Goal: Task Accomplishment & Management: Use online tool/utility

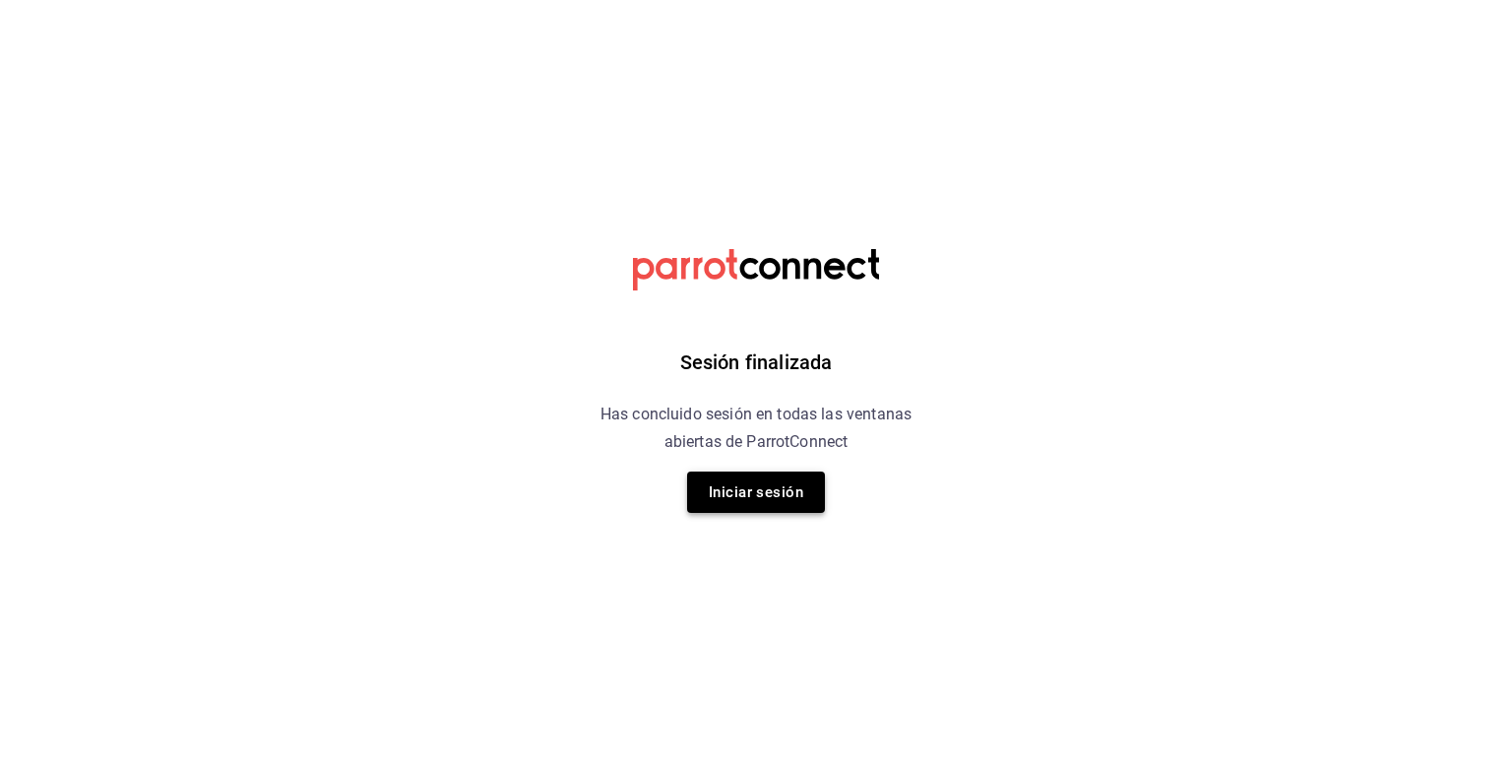
click at [741, 497] on button "Iniciar sesión" at bounding box center [756, 492] width 138 height 41
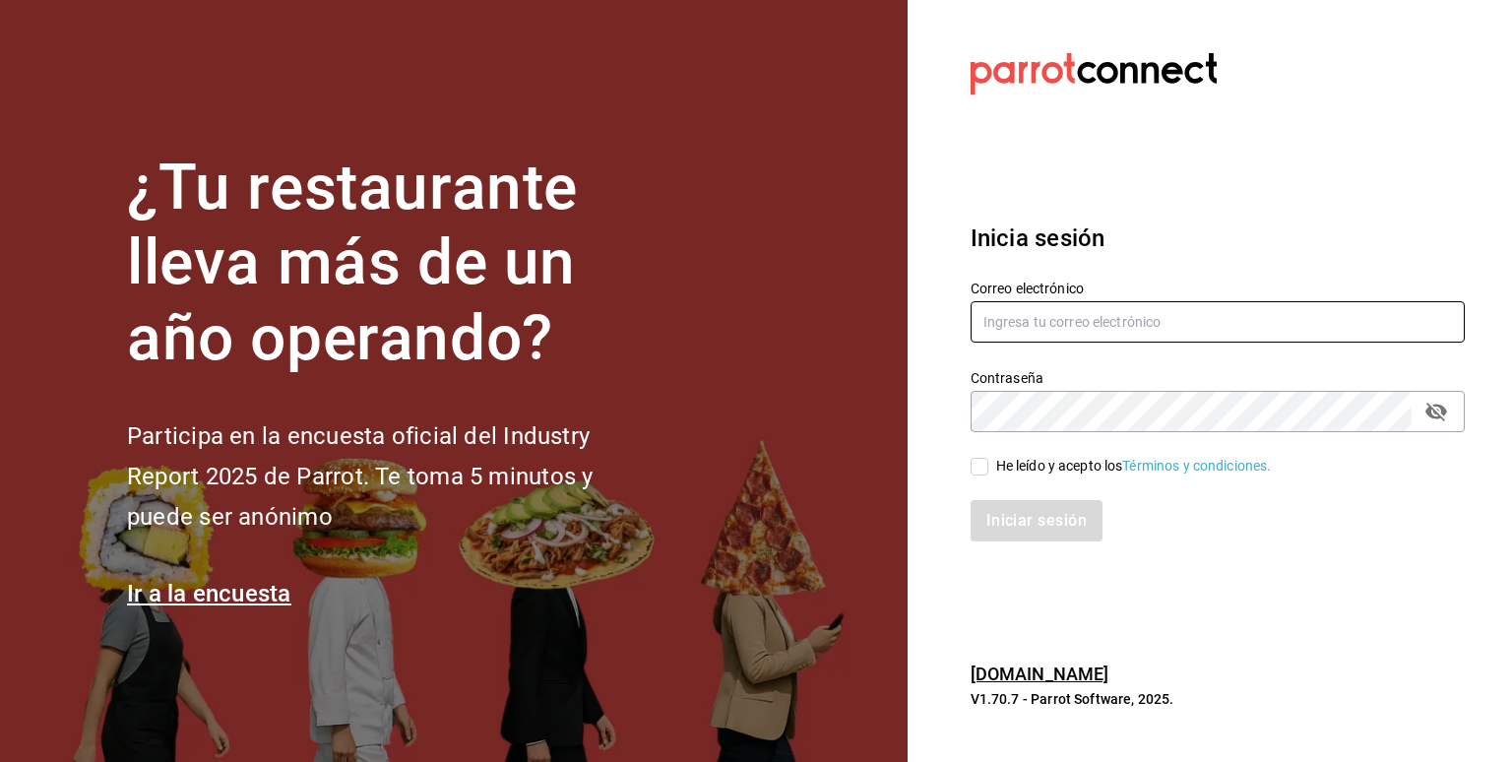
type input "[PERSON_NAME][EMAIL_ADDRESS][PERSON_NAME][DOMAIN_NAME]"
click at [975, 474] on input "He leído y acepto los Términos y condiciones." at bounding box center [980, 467] width 18 height 18
checkbox input "true"
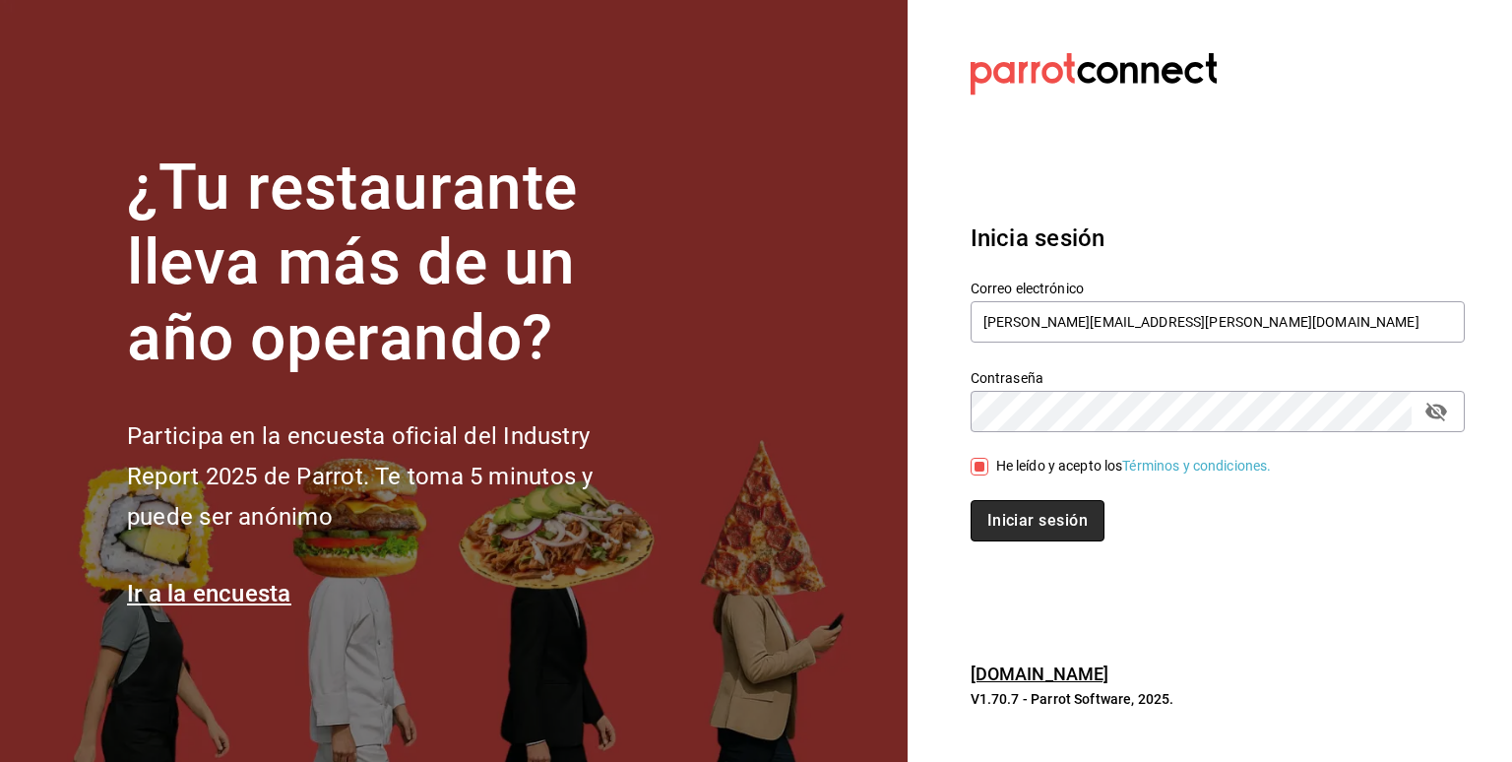
click at [1024, 520] on button "Iniciar sesión" at bounding box center [1038, 520] width 134 height 41
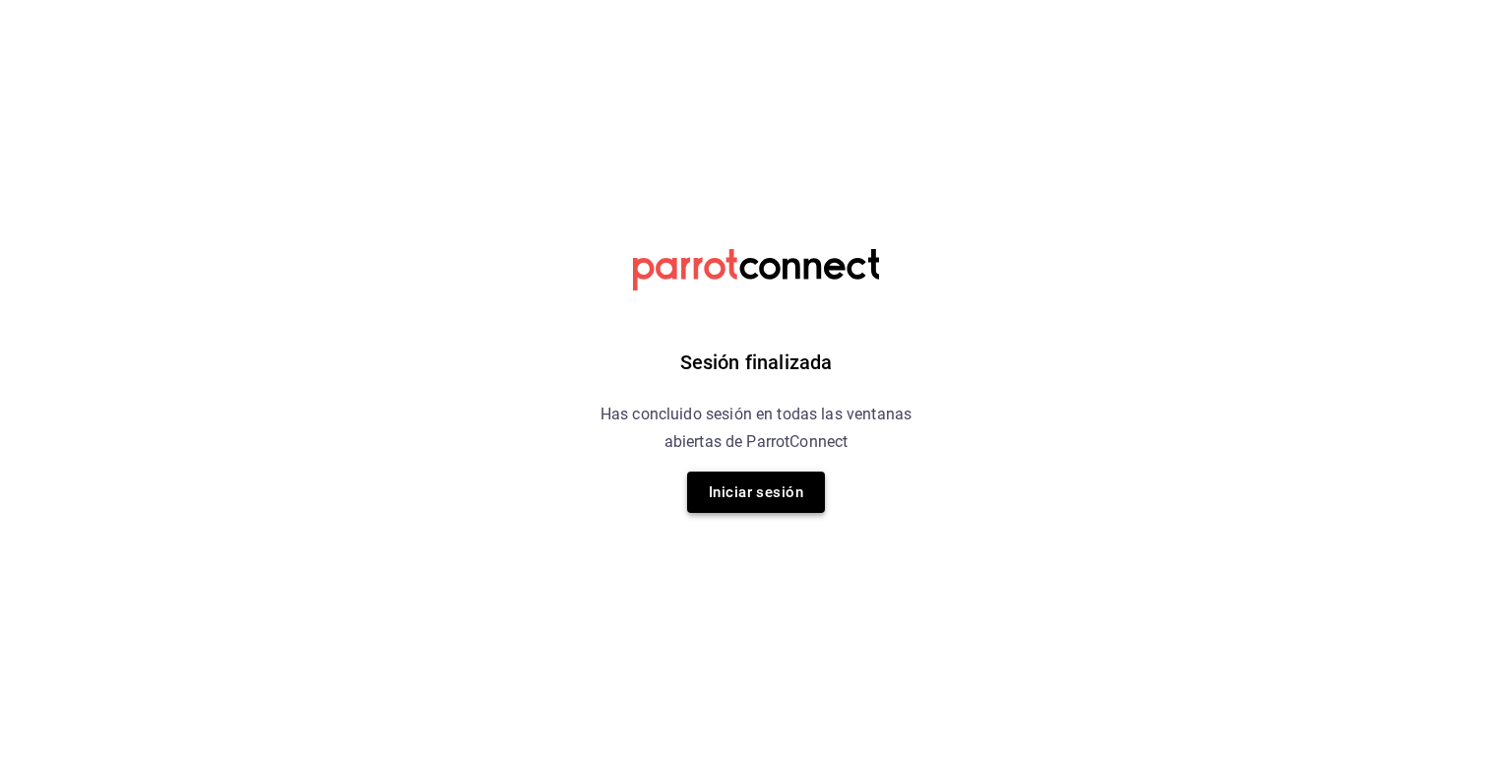
click at [742, 490] on button "Iniciar sesión" at bounding box center [756, 492] width 138 height 41
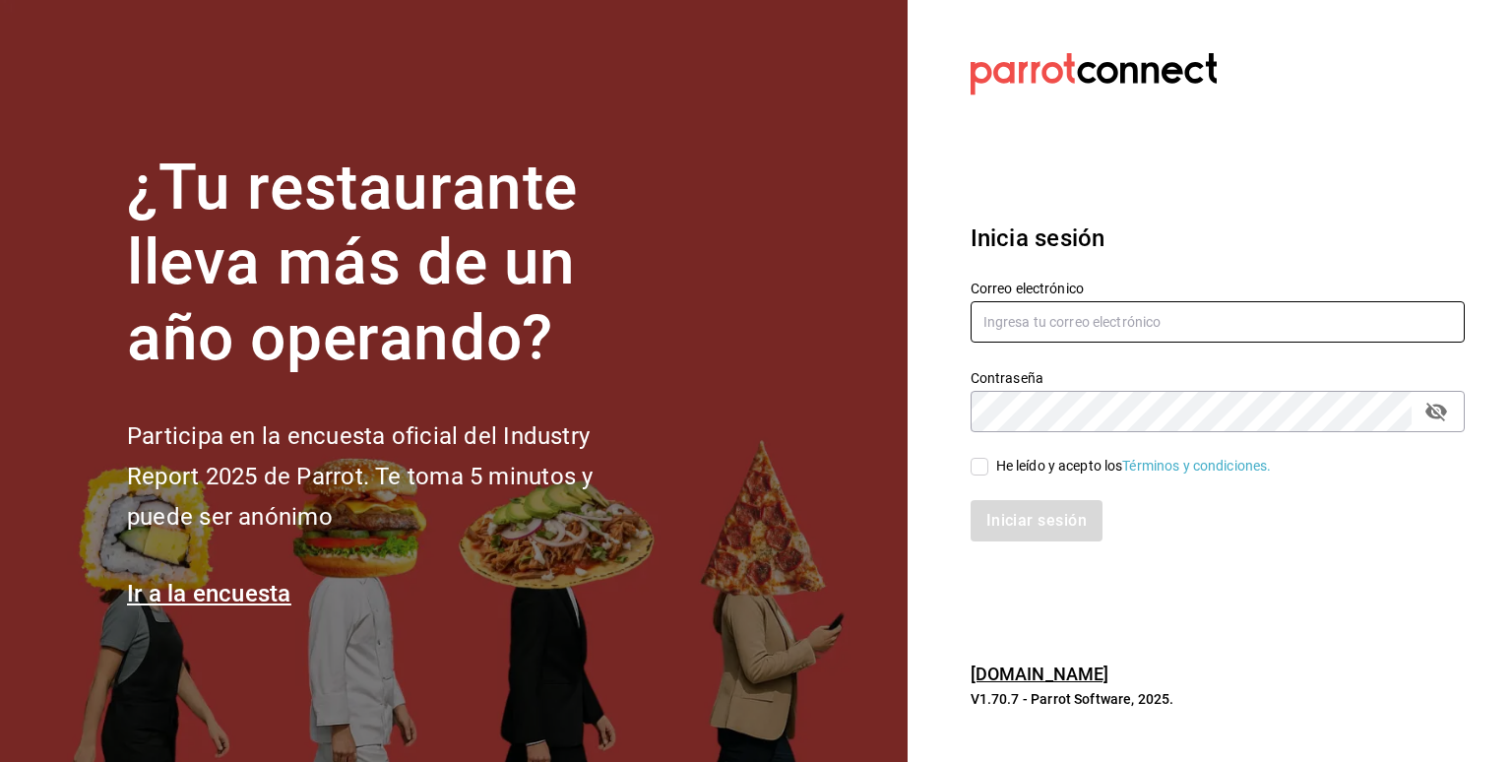
type input "[PERSON_NAME][EMAIL_ADDRESS][PERSON_NAME][DOMAIN_NAME]"
click at [985, 476] on div "Iniciar sesión" at bounding box center [1206, 508] width 518 height 65
click at [979, 470] on input "He leído y acepto los Términos y condiciones." at bounding box center [980, 467] width 18 height 18
checkbox input "true"
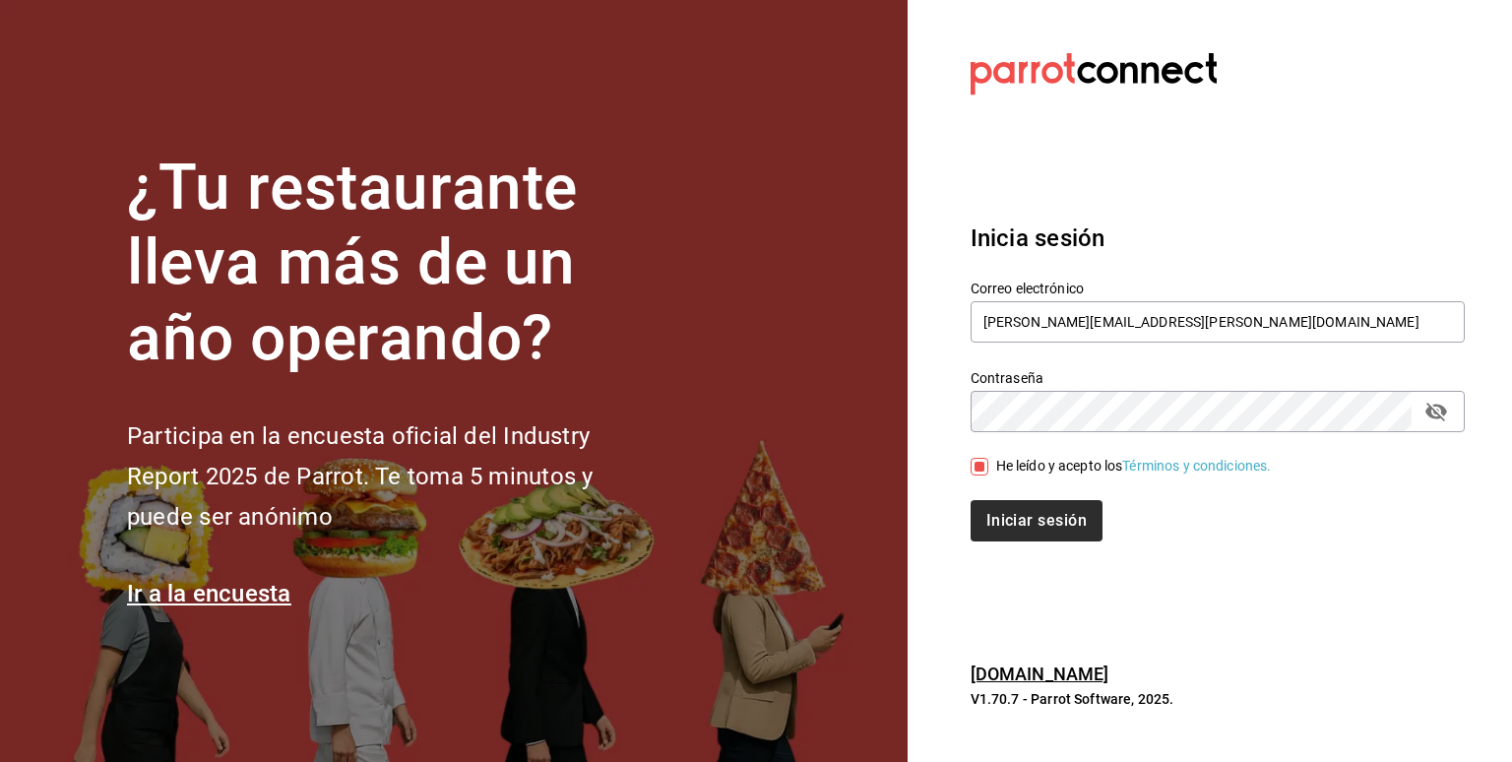
click at [1043, 540] on div "Inicia sesión Correo electrónico [PERSON_NAME][EMAIL_ADDRESS][PERSON_NAME][DOMA…" at bounding box center [1218, 381] width 494 height 369
click at [1040, 518] on button "Iniciar sesión" at bounding box center [1038, 520] width 134 height 41
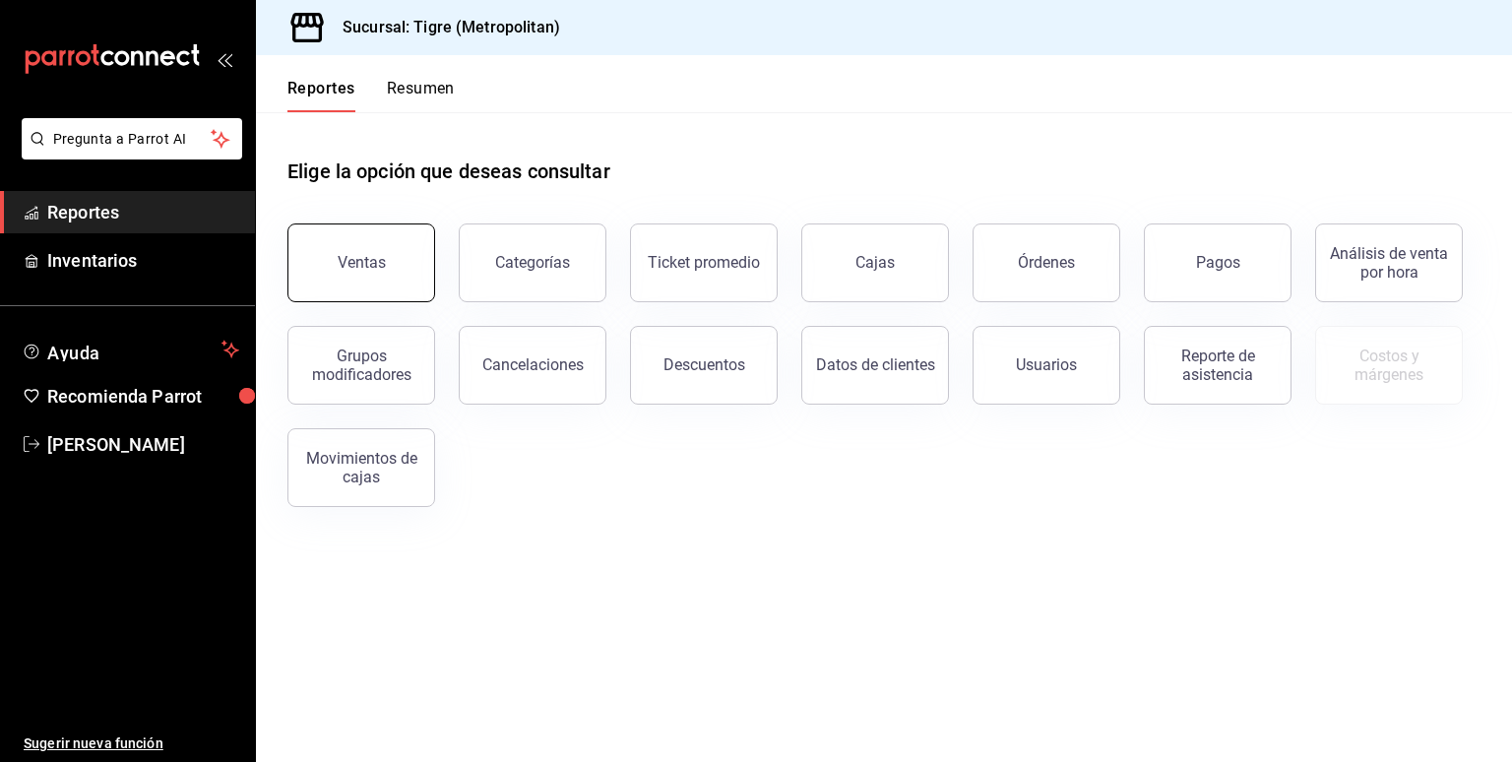
click at [370, 245] on button "Ventas" at bounding box center [361, 262] width 148 height 79
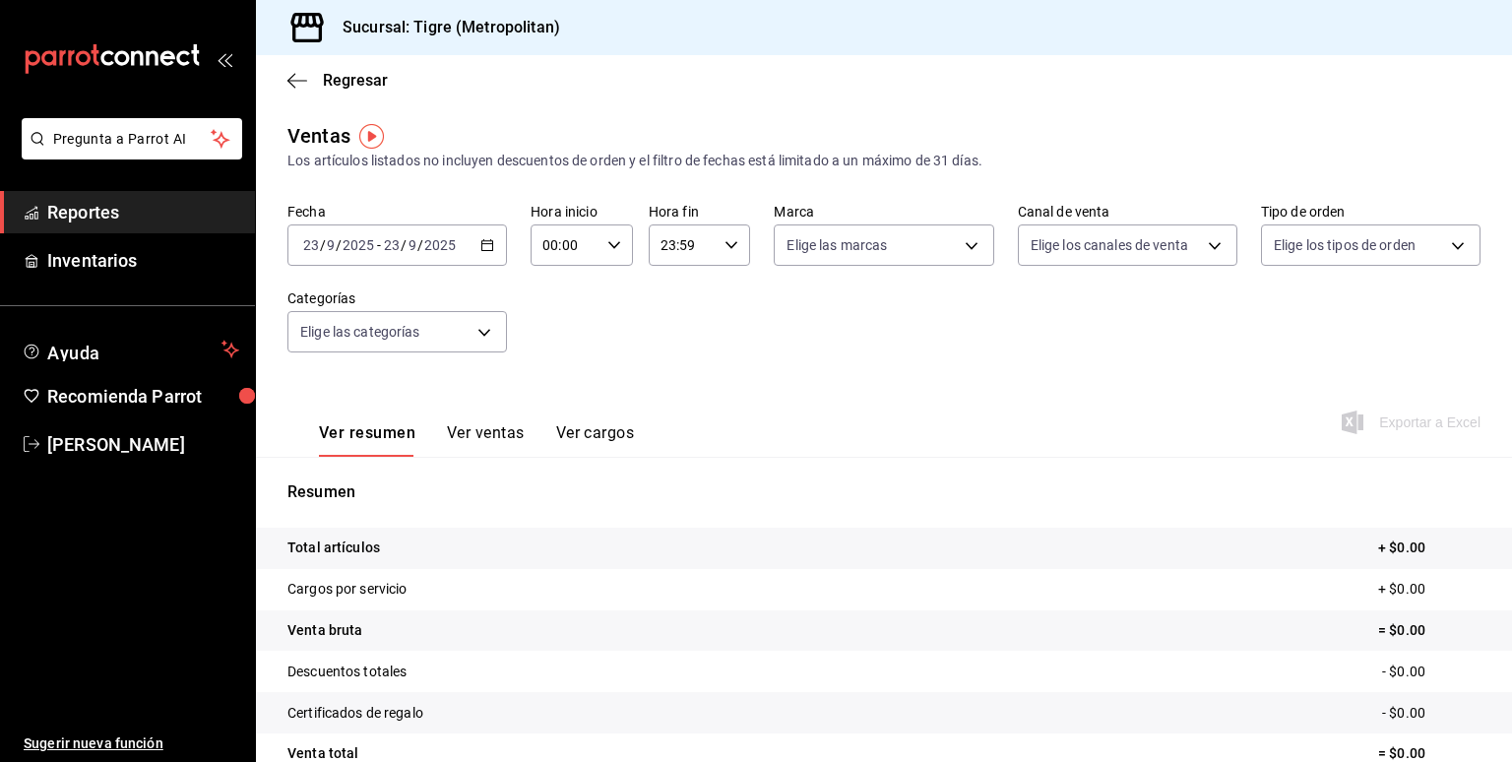
click at [488, 247] on icon "button" at bounding box center [487, 245] width 14 height 14
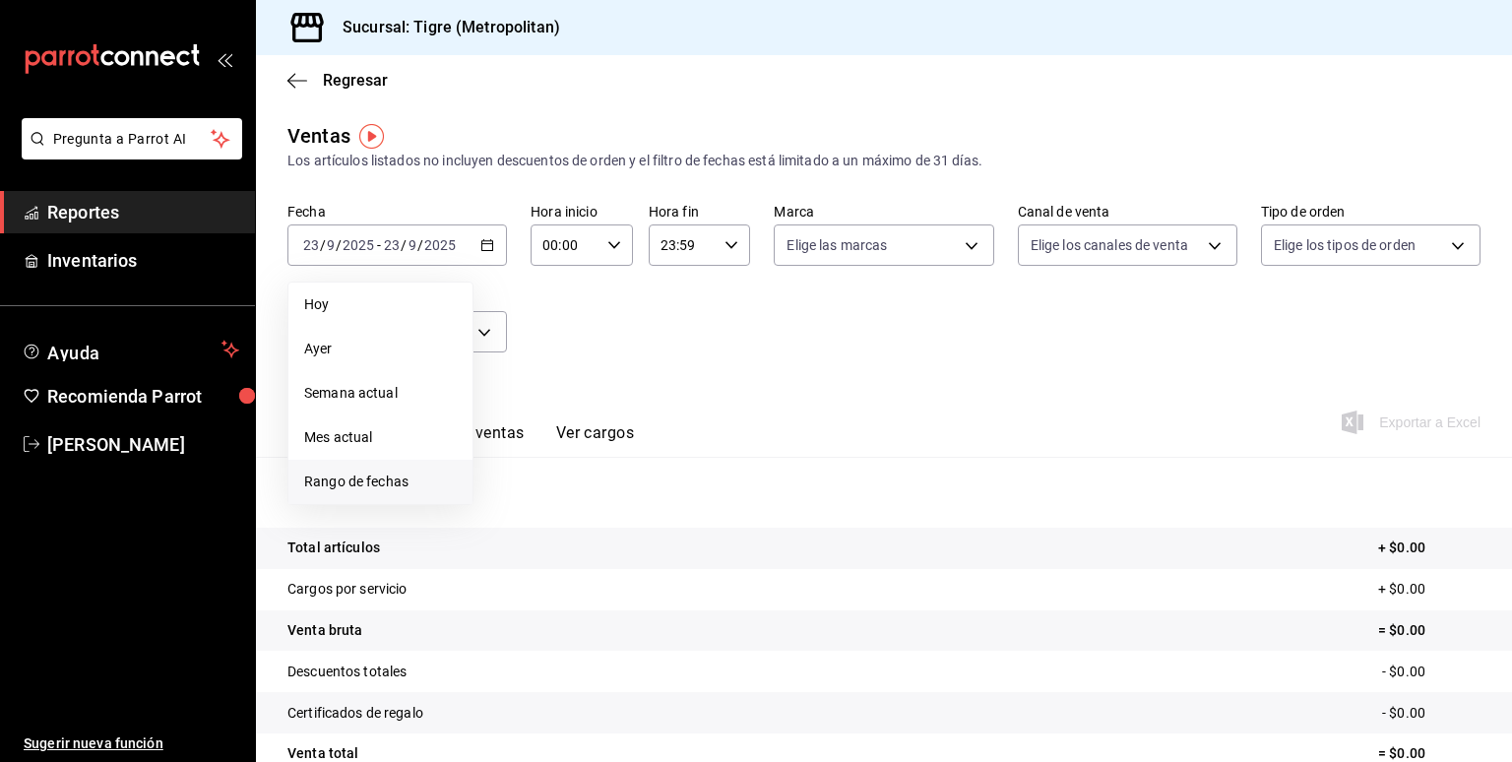
click at [331, 488] on span "Rango de fechas" at bounding box center [380, 482] width 153 height 21
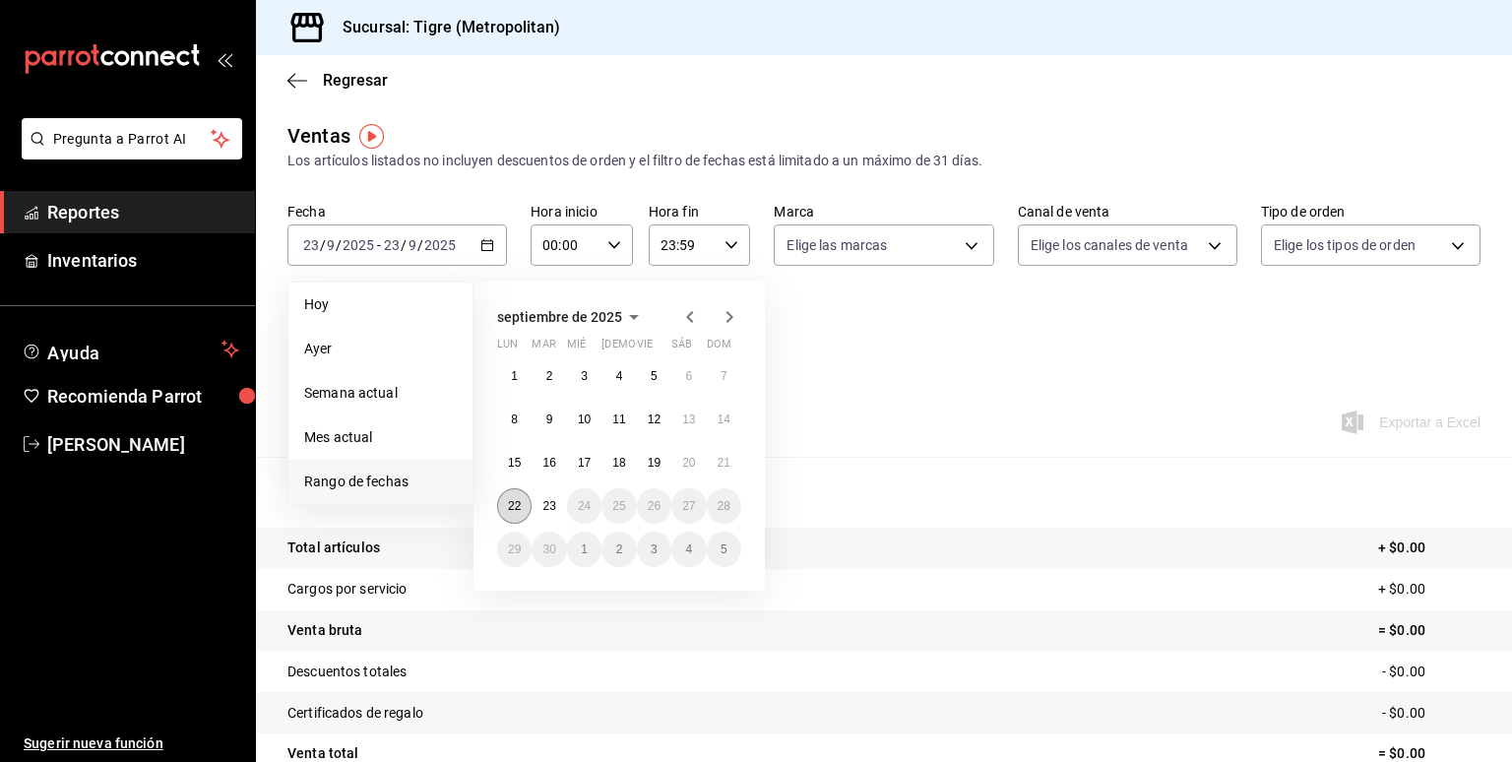
click at [505, 497] on button "22" at bounding box center [514, 505] width 34 height 35
click at [551, 504] on abbr "23" at bounding box center [548, 506] width 13 height 14
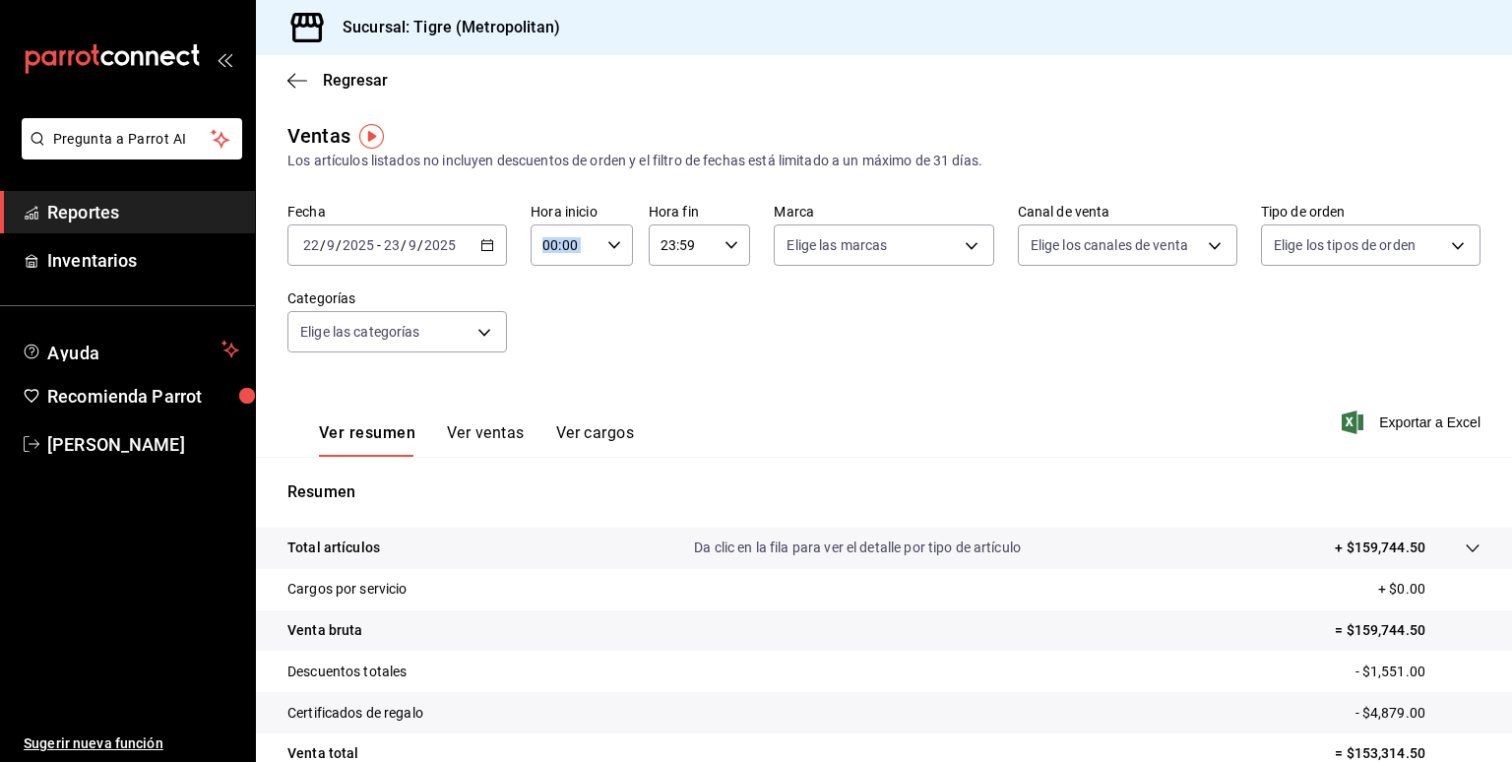
drag, startPoint x: 613, startPoint y: 221, endPoint x: 613, endPoint y: 233, distance: 11.8
click at [613, 233] on div "Hora inicio 00:00 Hora inicio" at bounding box center [582, 234] width 102 height 63
click at [733, 714] on span "02" at bounding box center [733, 713] width 16 height 16
click at [551, 235] on div at bounding box center [756, 381] width 1512 height 762
click at [551, 235] on input "02:00" at bounding box center [565, 244] width 69 height 39
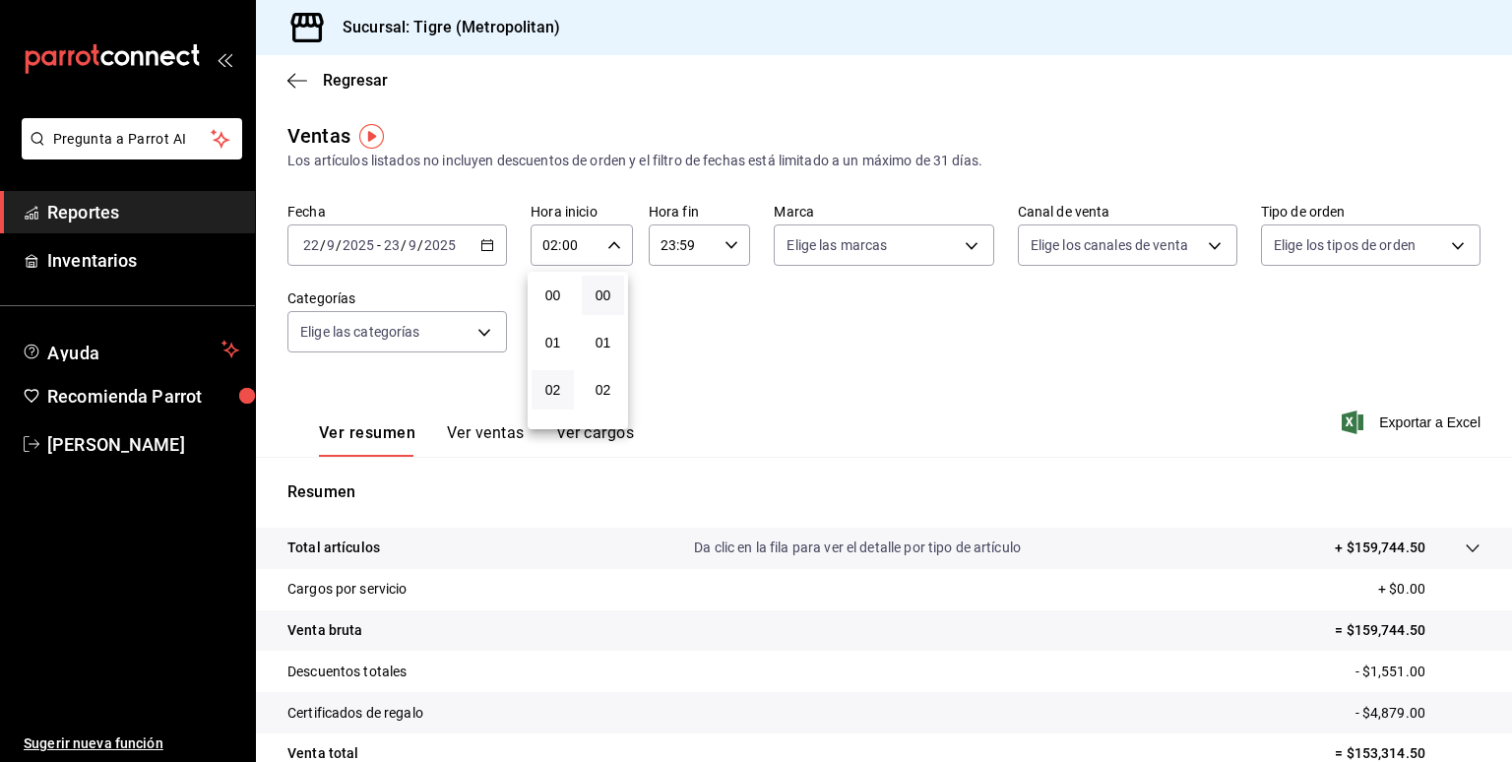
scroll to position [95, 0]
click at [555, 383] on span "04" at bounding box center [552, 389] width 19 height 16
click at [606, 248] on div at bounding box center [756, 381] width 1512 height 762
click at [607, 248] on icon "button" at bounding box center [614, 245] width 14 height 14
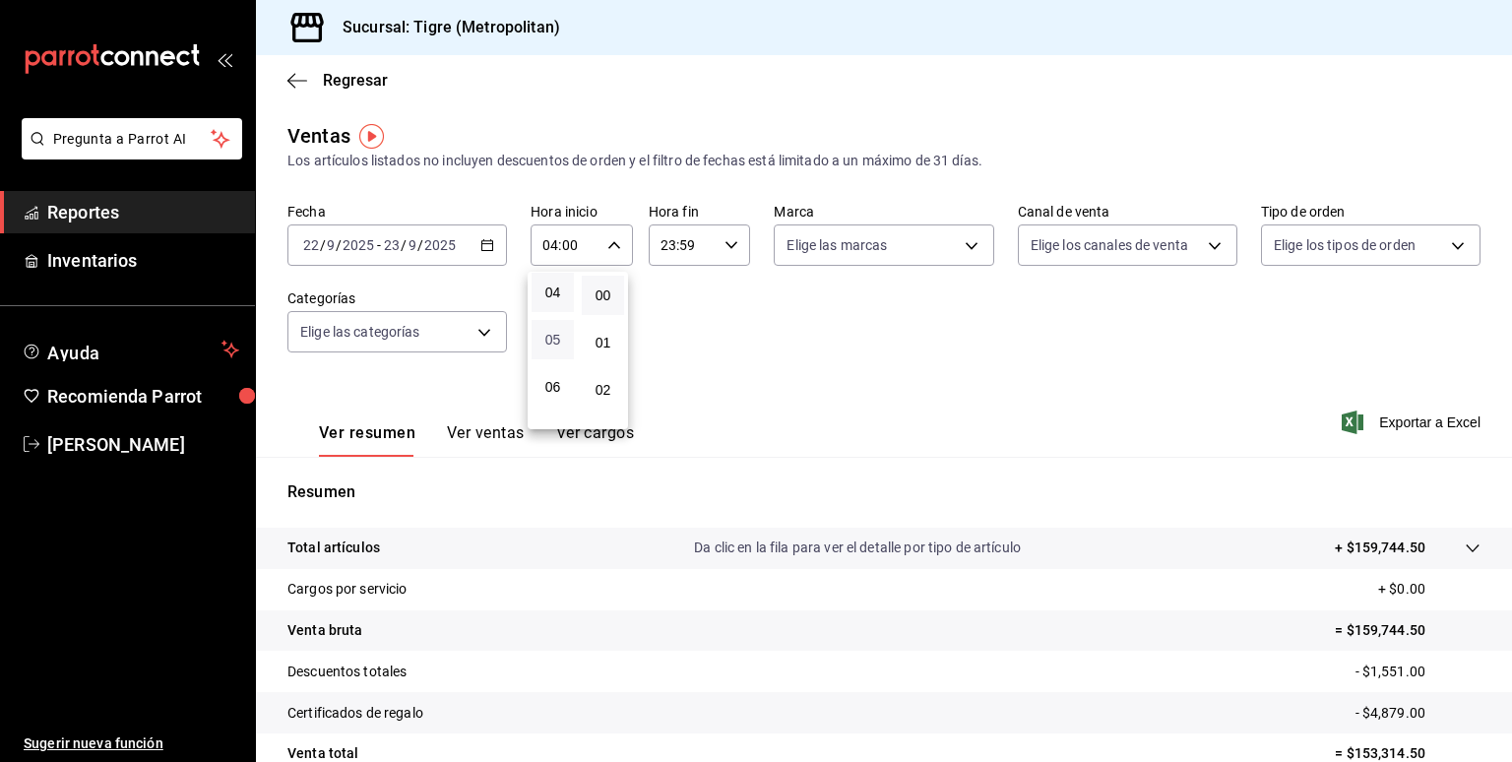
click at [543, 345] on span "05" at bounding box center [552, 340] width 19 height 16
type input "05:00"
click at [730, 246] on div at bounding box center [756, 381] width 1512 height 762
click at [730, 246] on icon "button" at bounding box center [731, 245] width 14 height 14
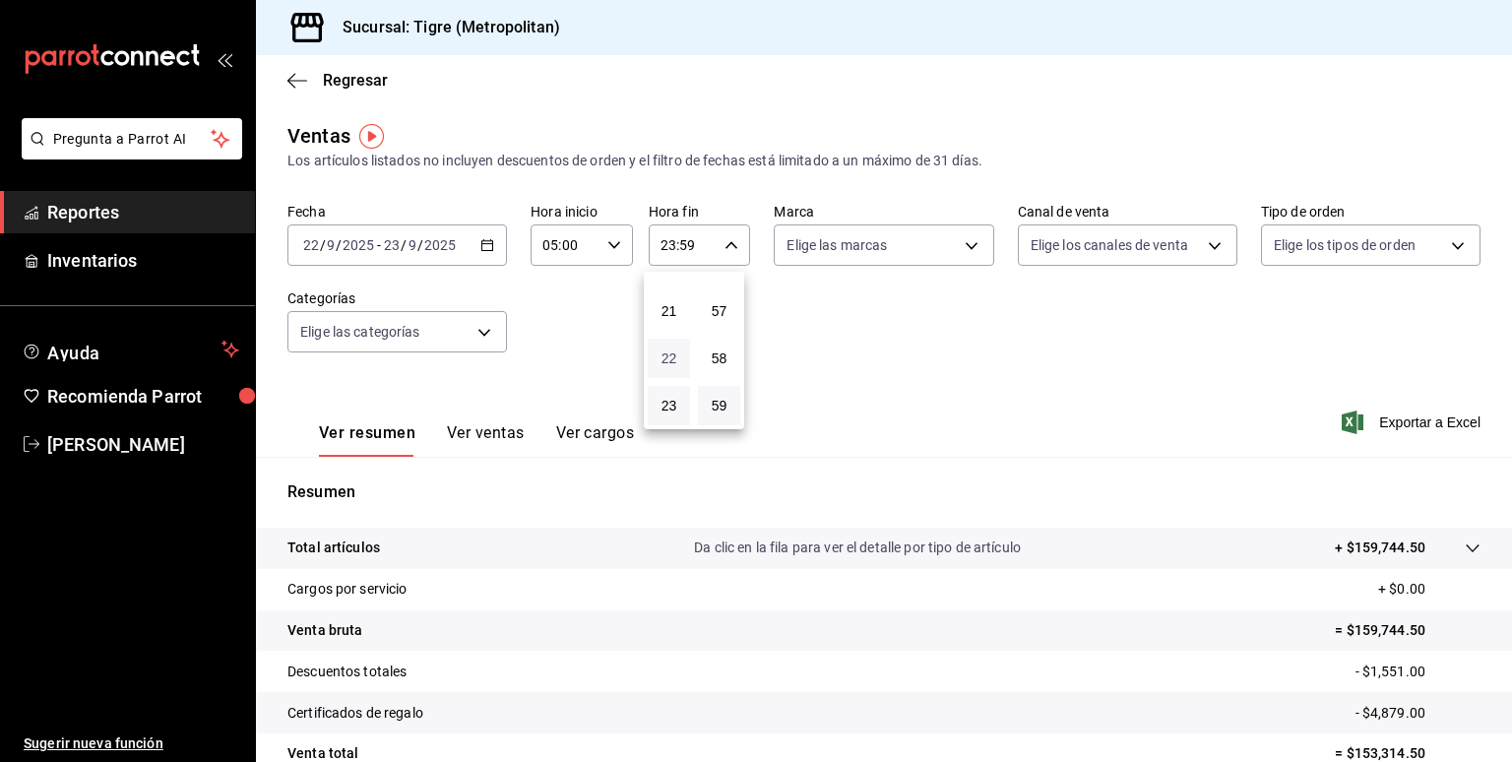
drag, startPoint x: 666, startPoint y: 336, endPoint x: 669, endPoint y: 363, distance: 27.7
click at [669, 363] on button "22" at bounding box center [669, 358] width 42 height 39
click at [680, 402] on button "23" at bounding box center [669, 405] width 42 height 39
click at [724, 244] on div at bounding box center [756, 381] width 1512 height 762
click at [724, 244] on icon "button" at bounding box center [731, 245] width 14 height 14
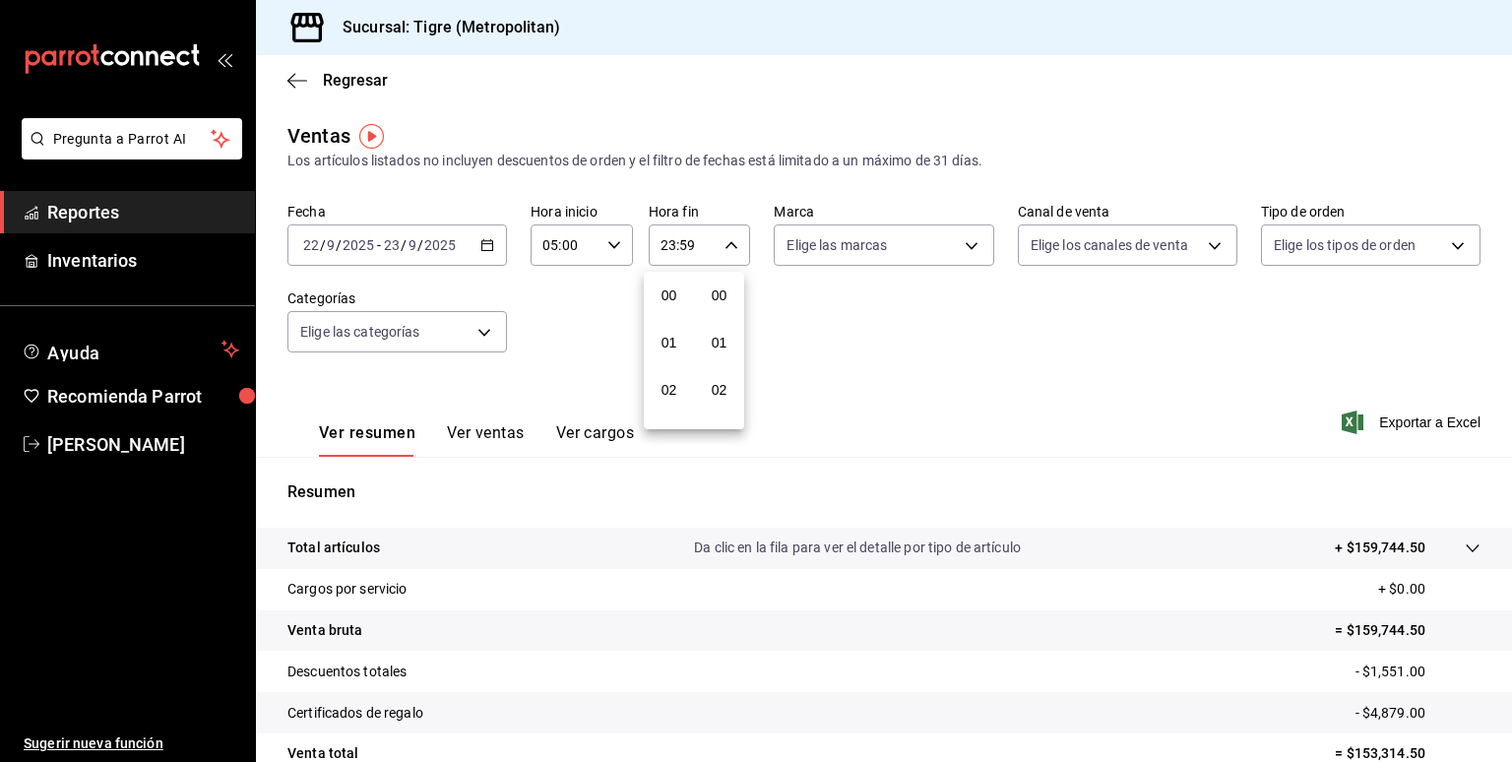
scroll to position [2725, 0]
click at [721, 249] on div at bounding box center [756, 381] width 1512 height 762
click at [680, 241] on input "23:59" at bounding box center [683, 244] width 69 height 39
click at [681, 241] on div at bounding box center [756, 381] width 1512 height 762
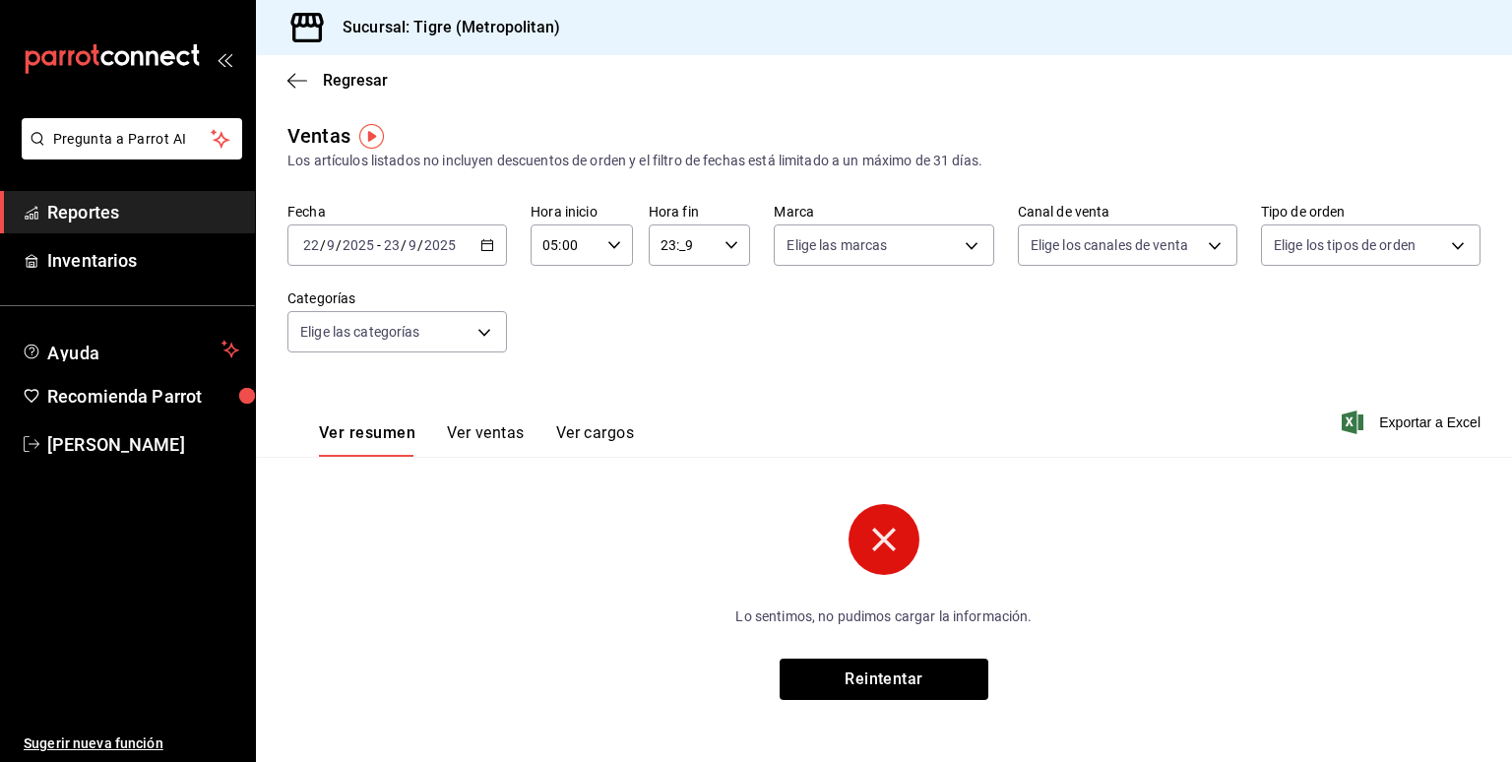
click at [668, 244] on input "23:_9" at bounding box center [683, 244] width 69 height 39
click at [668, 244] on div at bounding box center [756, 381] width 1512 height 762
click at [655, 246] on input "__:_9" at bounding box center [683, 244] width 69 height 39
click at [665, 392] on span "02" at bounding box center [669, 390] width 19 height 16
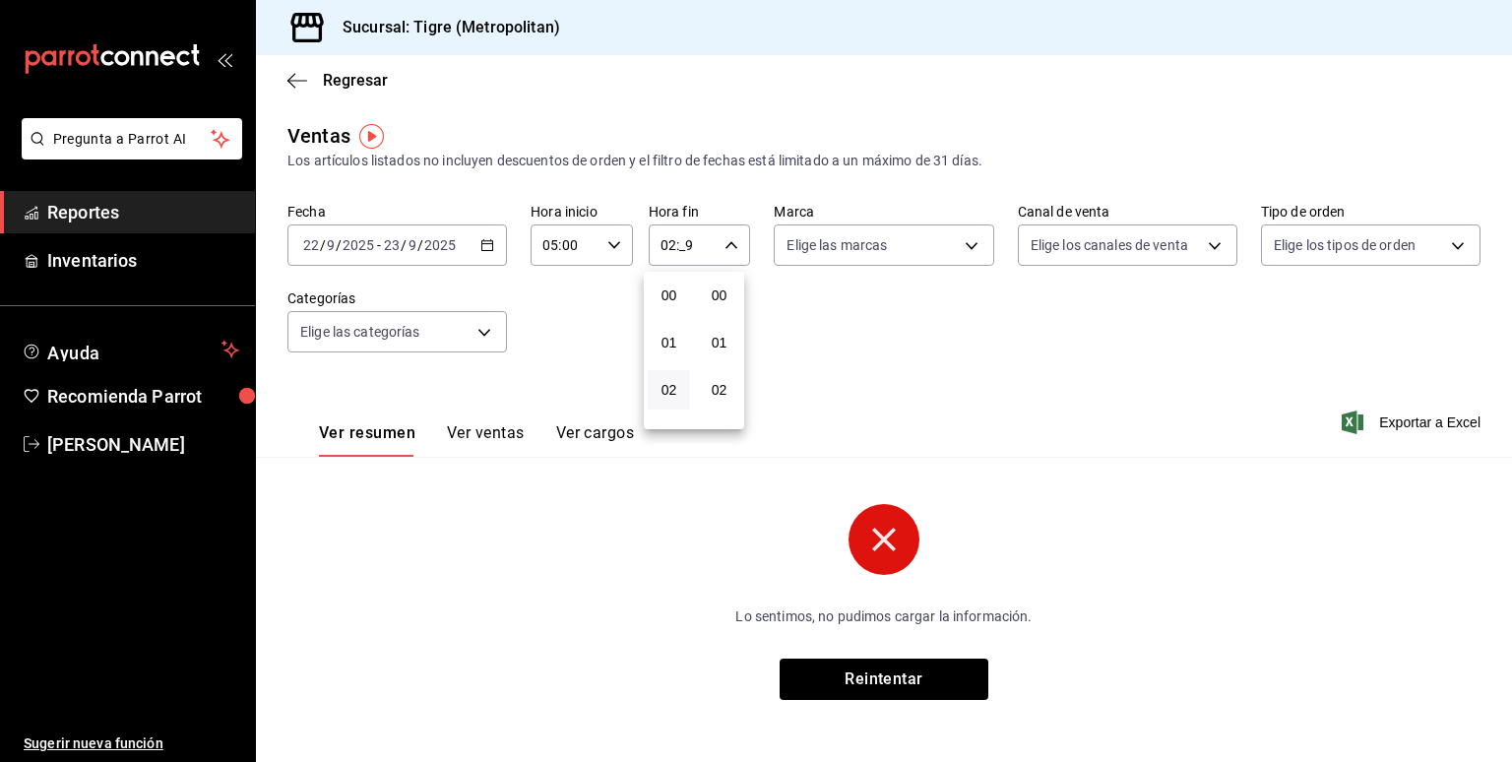
click at [678, 248] on div at bounding box center [756, 381] width 1512 height 762
click at [678, 248] on input "02:_9" at bounding box center [683, 244] width 69 height 39
click at [714, 303] on button "00" at bounding box center [719, 295] width 42 height 39
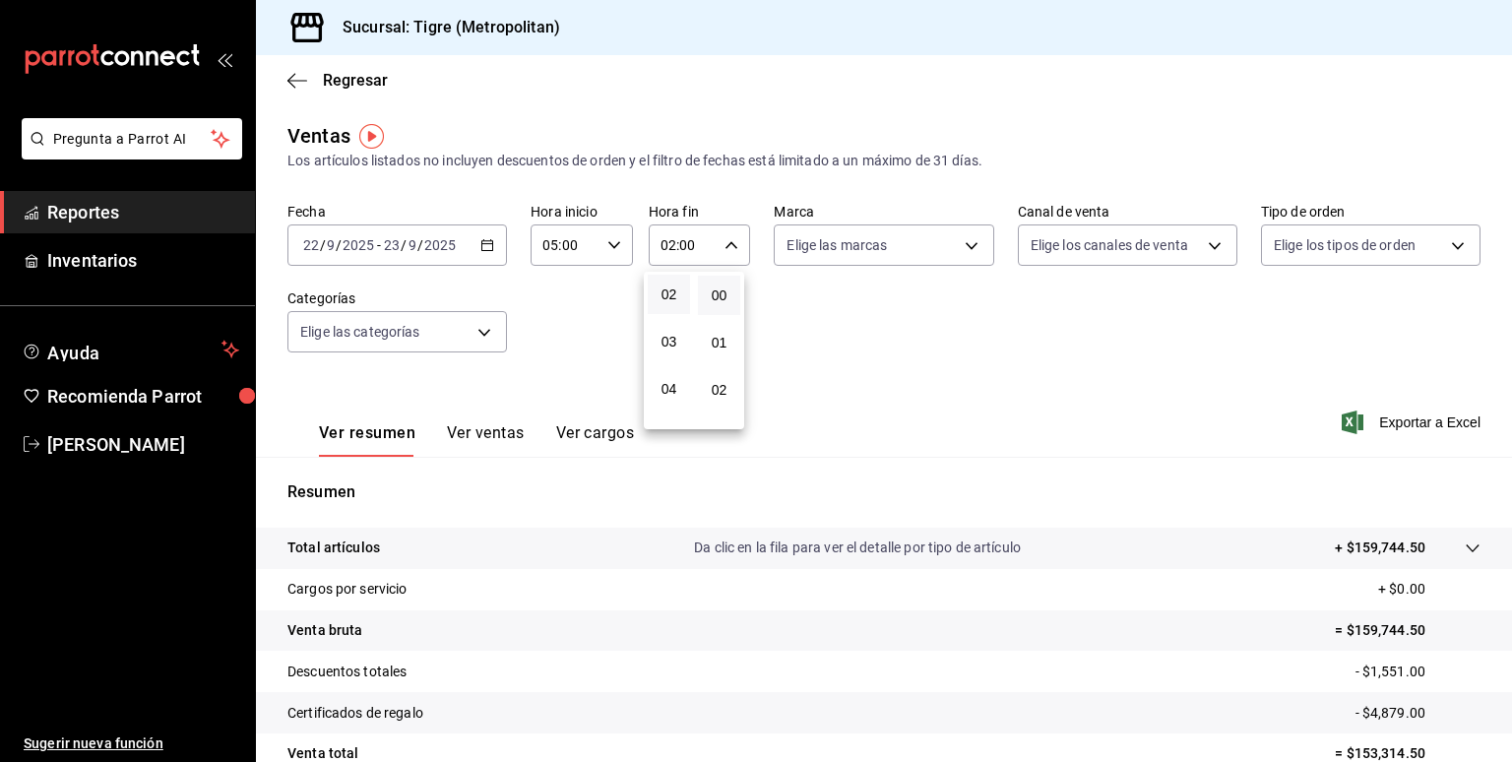
click at [665, 255] on div at bounding box center [756, 381] width 1512 height 762
click at [665, 252] on input "02:00" at bounding box center [683, 244] width 69 height 39
click at [669, 377] on button "04" at bounding box center [669, 388] width 42 height 39
click at [678, 249] on div at bounding box center [756, 381] width 1512 height 762
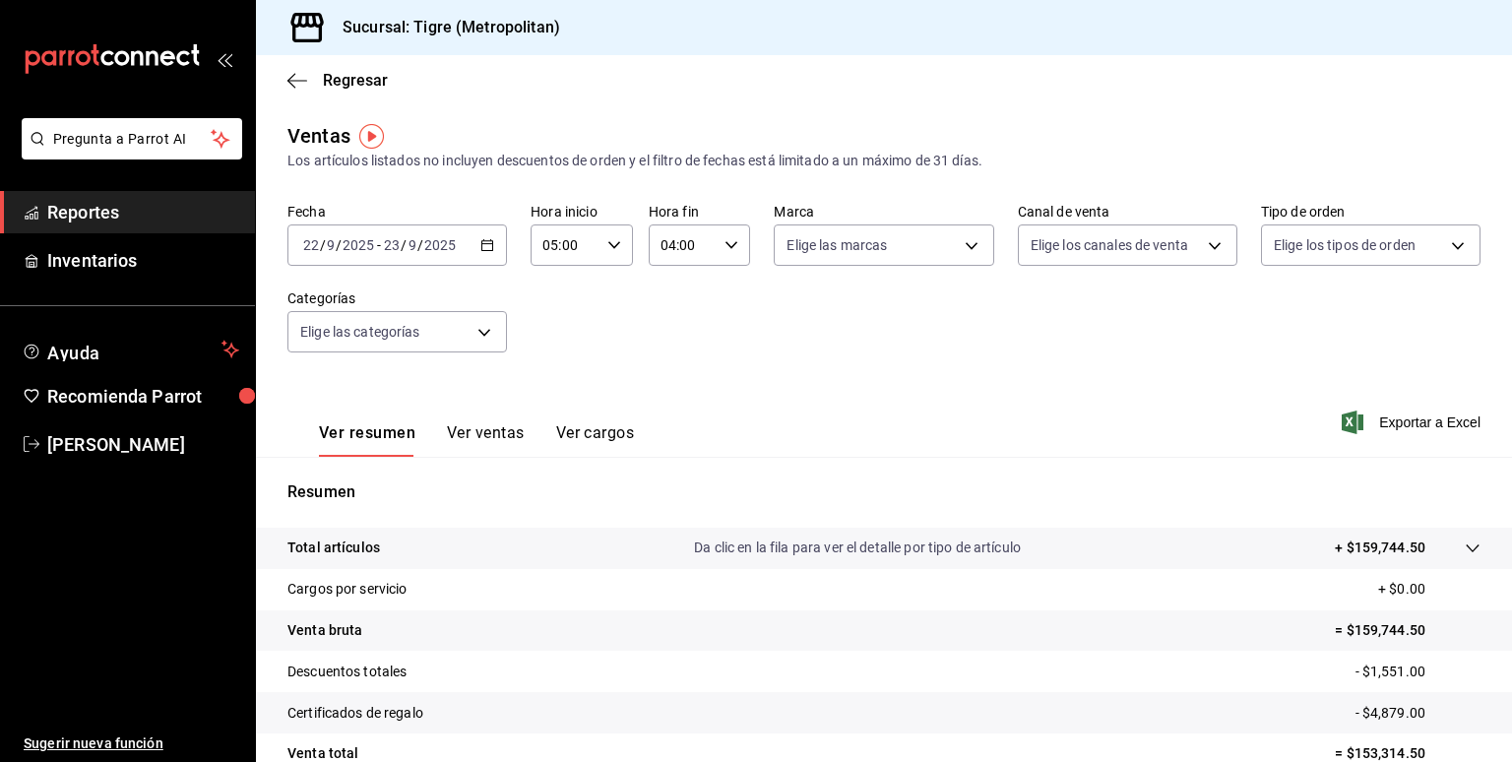
click at [676, 245] on input "04:00" at bounding box center [683, 244] width 69 height 39
click at [669, 332] on button "05" at bounding box center [669, 339] width 42 height 39
type input "05:00"
click at [887, 328] on div at bounding box center [756, 381] width 1512 height 762
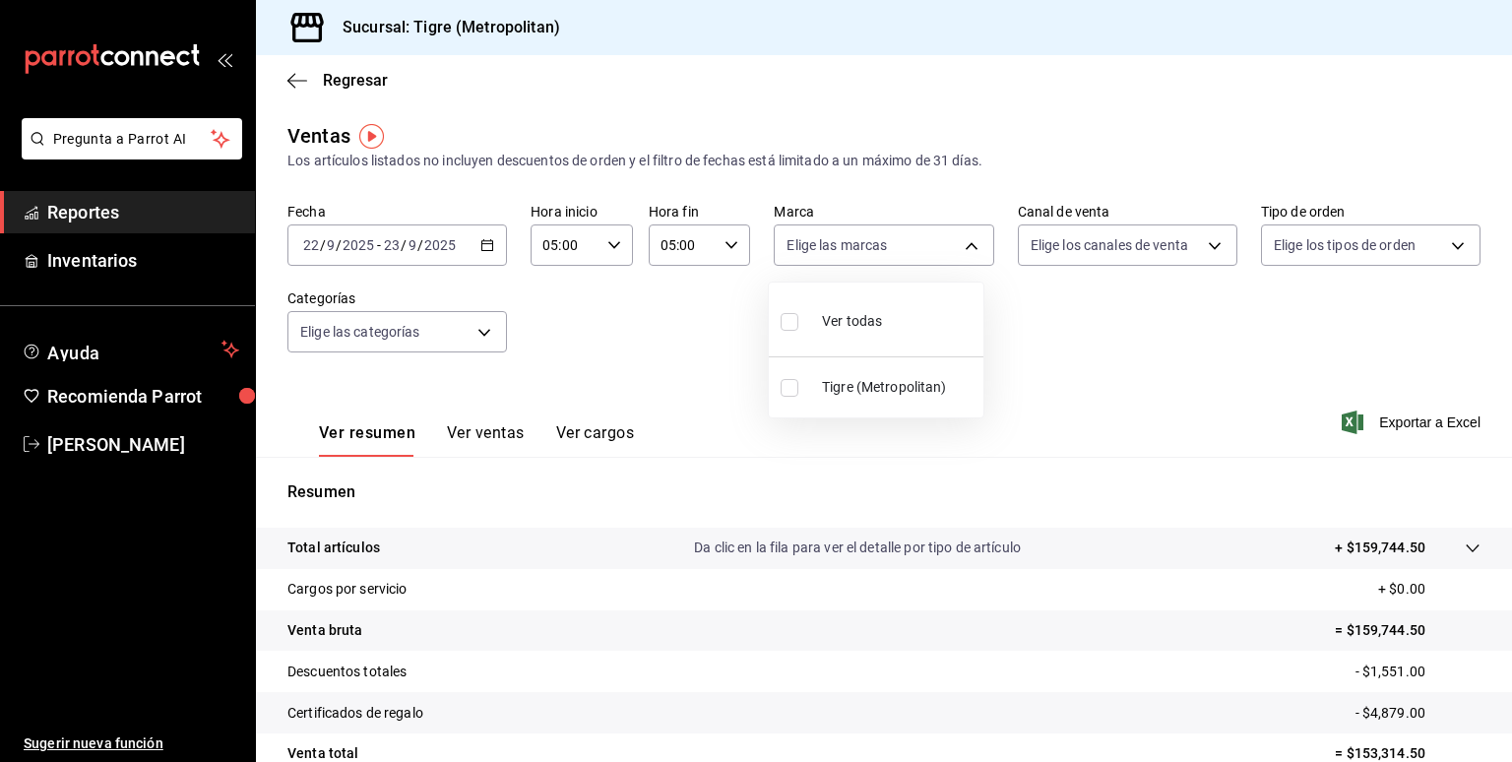
click at [958, 245] on body "Pregunta a Parrot AI Reportes Inventarios Ayuda Recomienda Parrot Eder Amador S…" at bounding box center [756, 381] width 1512 height 762
click at [886, 375] on li "Tigre (Metropolitan)" at bounding box center [876, 387] width 215 height 44
type input "d2a20516-989b-40fe-838d-c8b0b31ef0ff"
checkbox input "true"
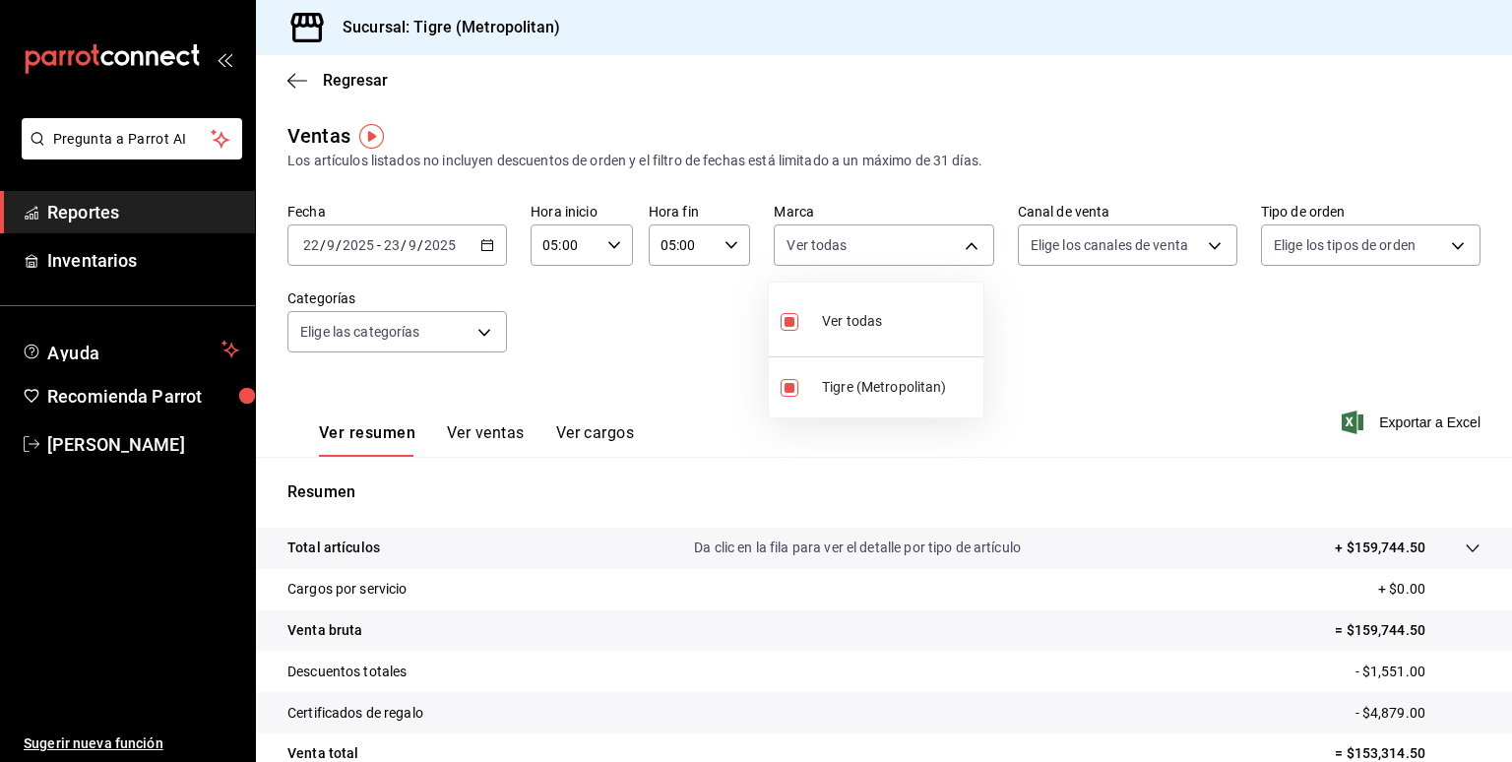
click at [1083, 321] on div at bounding box center [756, 381] width 1512 height 762
click at [1196, 252] on body "Pregunta a Parrot AI Reportes Inventarios Ayuda Recomienda Parrot Eder Amador S…" at bounding box center [756, 381] width 1512 height 762
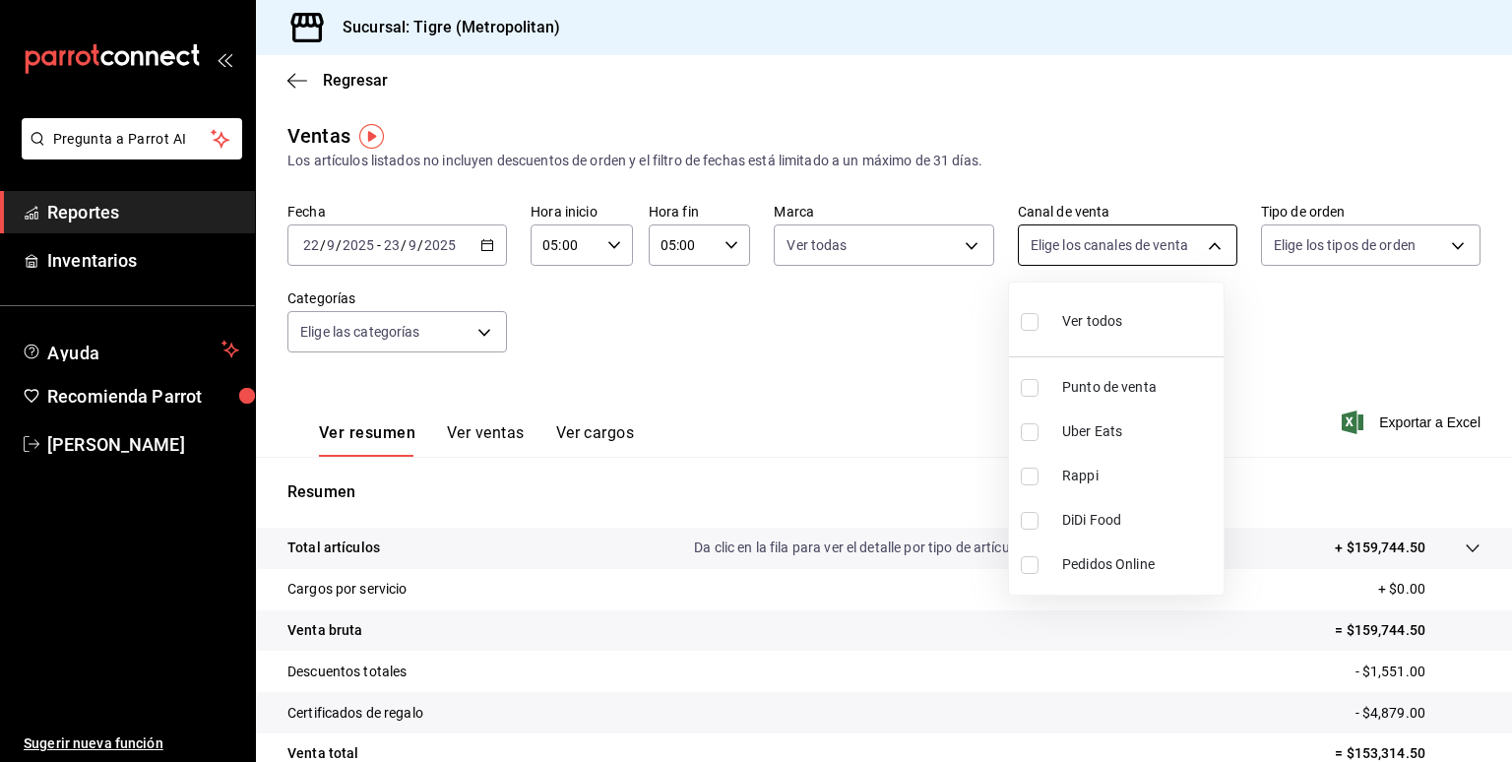
click at [1196, 252] on div at bounding box center [756, 381] width 1512 height 762
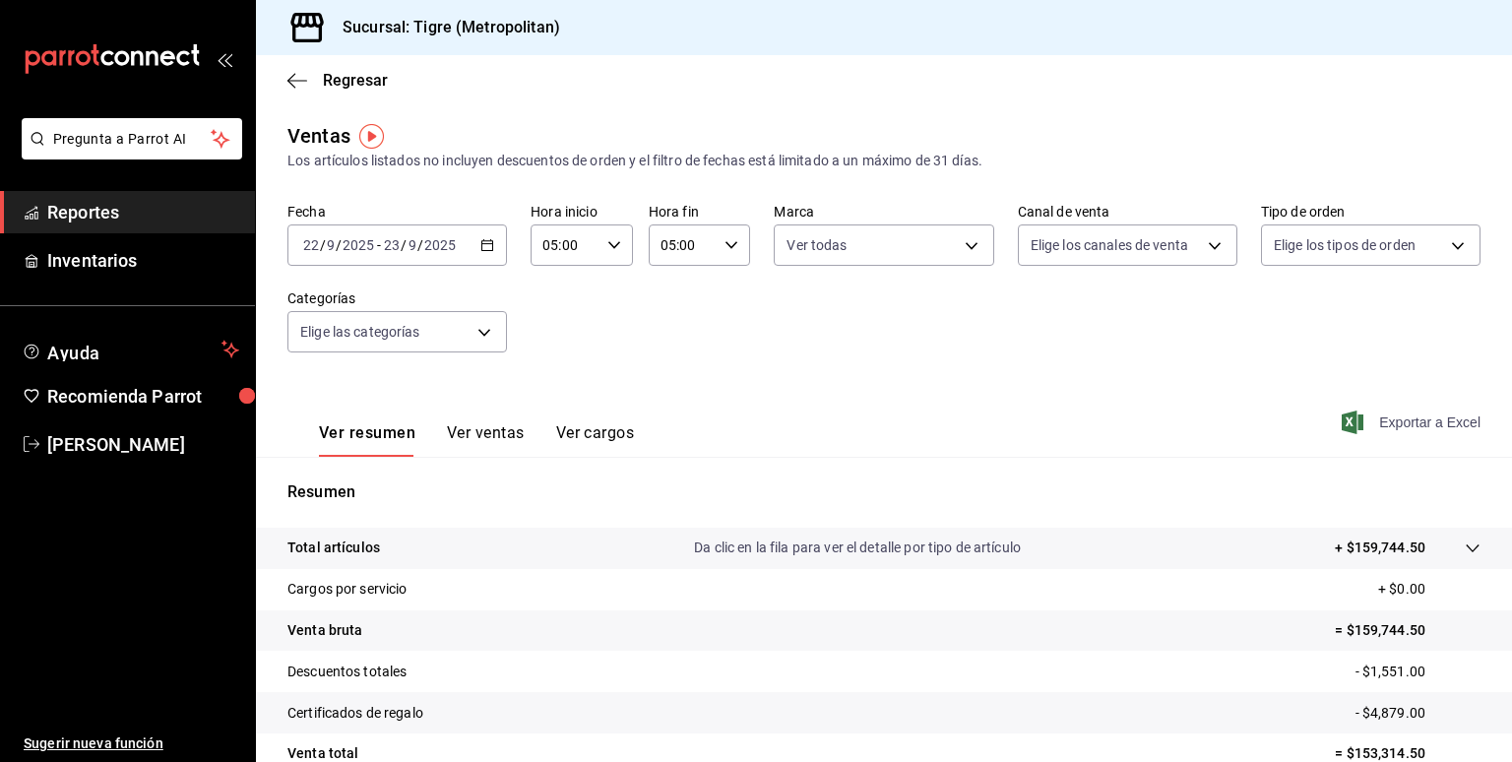
click at [1395, 425] on span "Exportar a Excel" at bounding box center [1413, 422] width 135 height 24
